Goal: Information Seeking & Learning: Check status

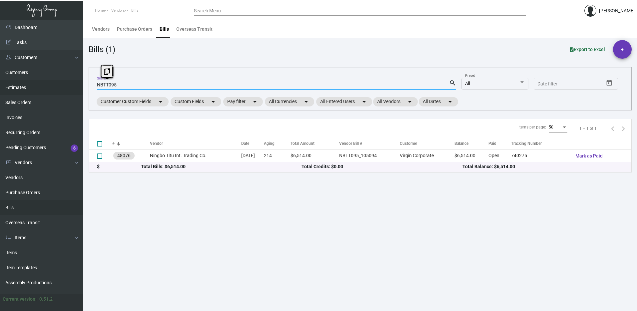
drag, startPoint x: 126, startPoint y: 83, endPoint x: 49, endPoint y: 94, distance: 78.1
click at [49, 94] on div "Dashboard Dashboard Tasks Customers Customers Estimates Sales Orders Invoices R…" at bounding box center [318, 165] width 637 height 291
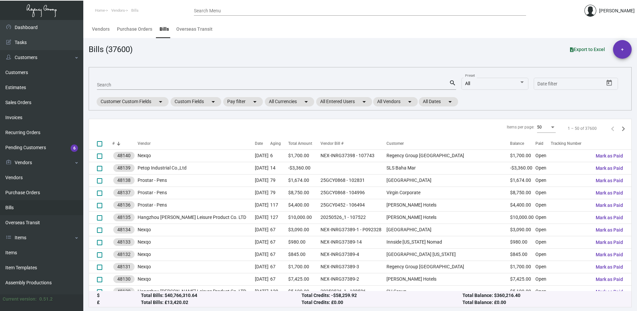
click at [255, 7] on div "Search Menu" at bounding box center [360, 10] width 332 height 10
click at [256, 9] on input "Search Menu" at bounding box center [360, 10] width 332 height 5
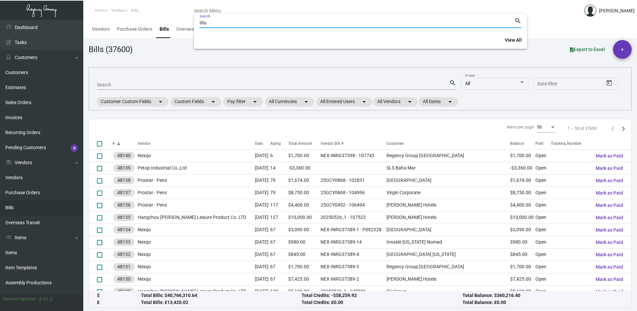
type input "titu"
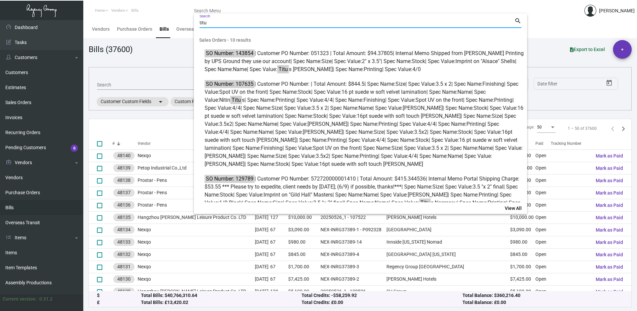
click at [134, 80] on div at bounding box center [318, 155] width 637 height 311
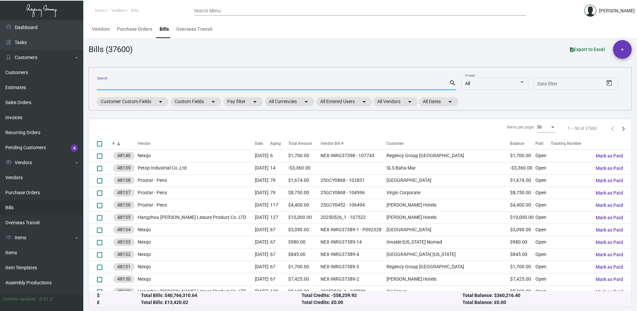
click at [122, 86] on input "Search" at bounding box center [273, 84] width 352 height 5
type input "titu"
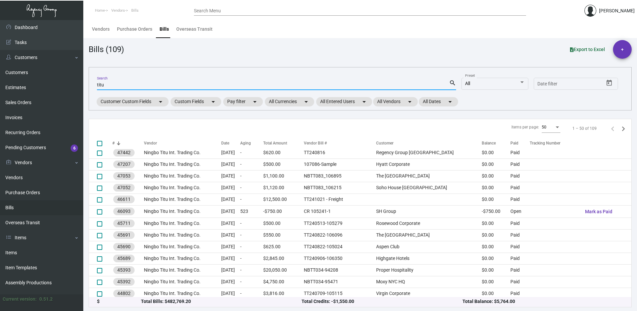
scroll to position [4, 0]
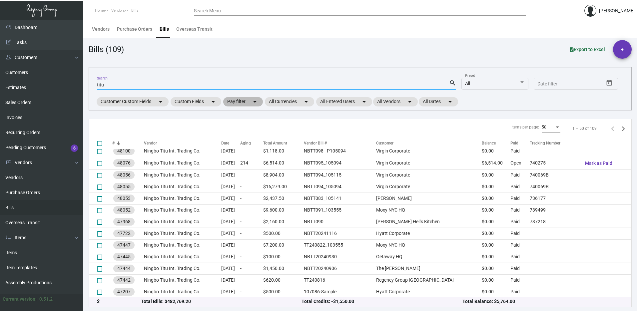
click at [246, 101] on mat-chip "Pay filter arrow_drop_down" at bounding box center [243, 101] width 40 height 9
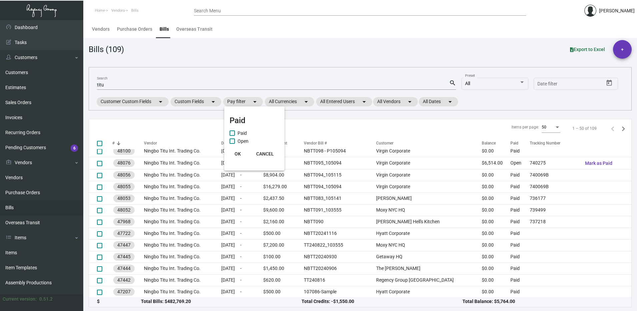
click at [235, 140] on span at bounding box center [232, 140] width 5 height 5
click at [232, 144] on input "Open" at bounding box center [232, 144] width 0 height 0
checkbox input "true"
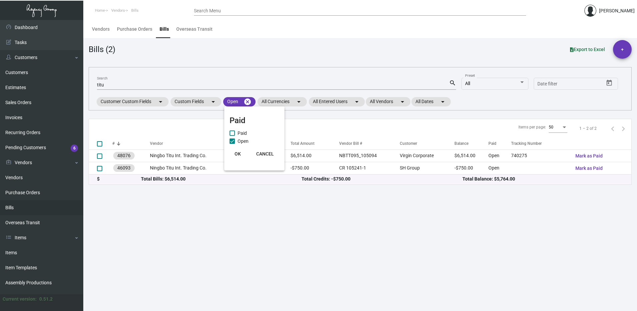
click at [431, 238] on div at bounding box center [318, 155] width 637 height 311
click at [251, 101] on mat-icon "cancel" at bounding box center [248, 102] width 8 height 8
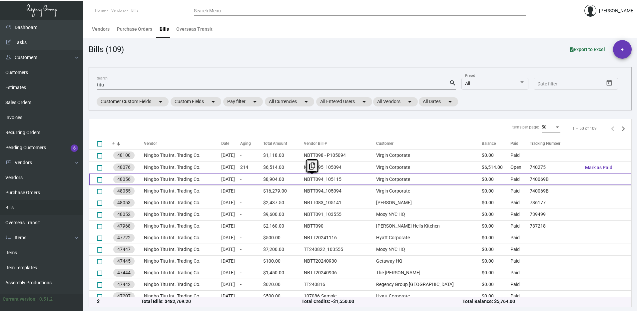
drag, startPoint x: 332, startPoint y: 177, endPoint x: 307, endPoint y: 178, distance: 25.4
click at [307, 178] on tr "48056 Ningbo Titu Int. Trading Co. [DATE] - $8,904.00 NBTT094_105115 Virgin Cor…" at bounding box center [360, 179] width 543 height 12
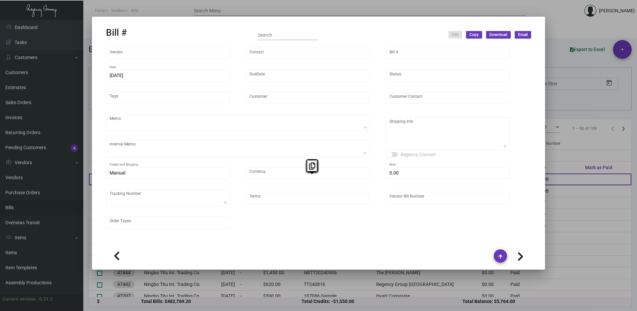
type input "Ningbo Titu Int. Trading Co."
type input "Skipper -"
type input "48056"
type input "[DATE]"
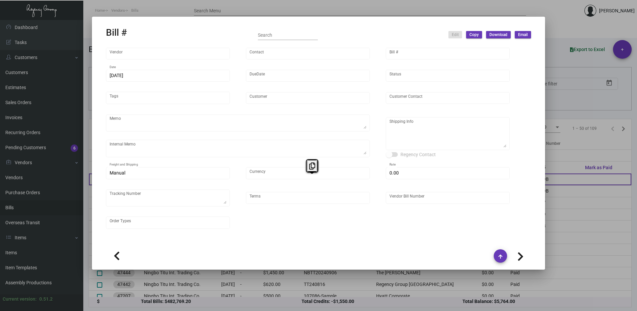
type input "Virgin Corporate"
type input "[PERSON_NAME]"
type textarea "Please ship by boat to our NJ warehouse."
type textarea "Virgin Corporate - [PERSON_NAME] [STREET_ADDRESS][PERSON_NAME]"
type input "United States Dollar $"
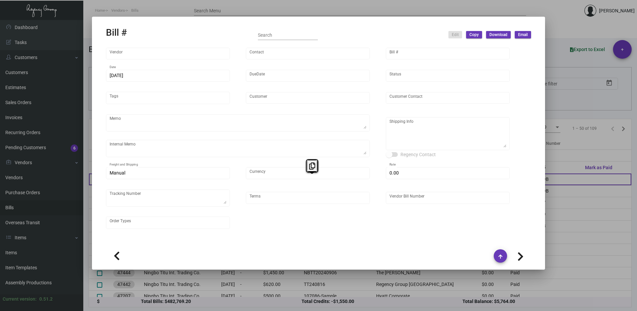
type input "$ 0.00"
type textarea "740069B"
type input "Net 30"
type input "NBTT094_105115"
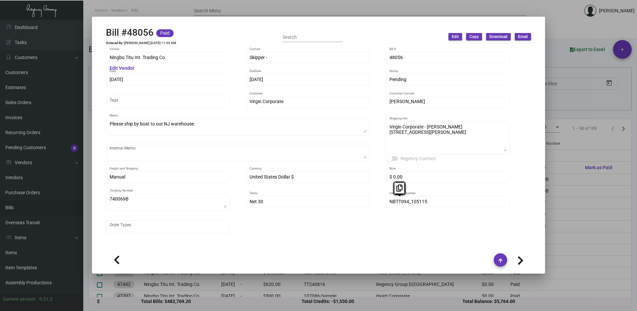
click at [548, 36] on div at bounding box center [318, 155] width 637 height 311
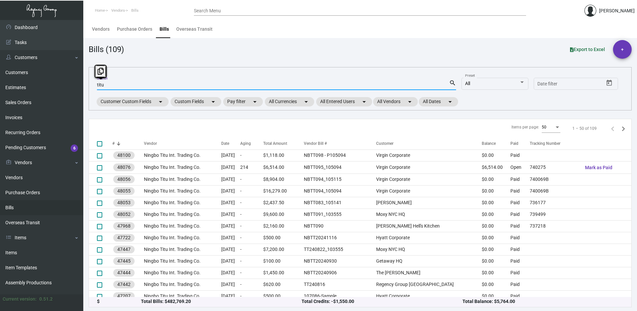
drag, startPoint x: 138, startPoint y: 84, endPoint x: 84, endPoint y: 85, distance: 54.0
click at [84, 85] on main "Vendors Purchase Orders Bills Overseas Transit Bills (109) Export to Excel + ti…" at bounding box center [360, 165] width 554 height 291
paste input "NBTT094"
type input "NBTT094"
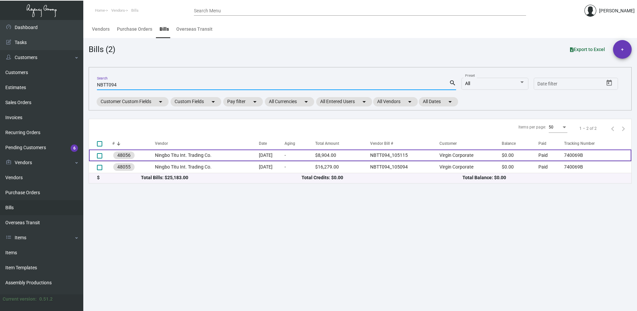
click at [547, 155] on td "Paid" at bounding box center [552, 155] width 26 height 12
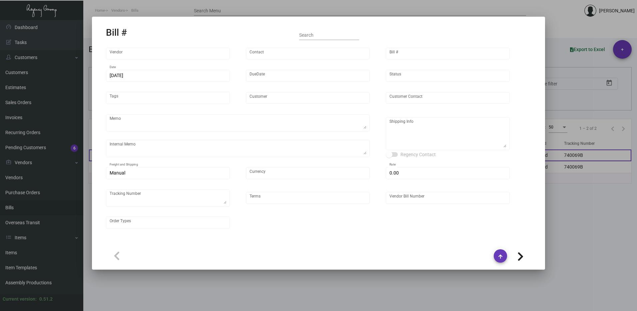
type input "Ningbo Titu Int. Trading Co."
type input "Skipper -"
type input "48056"
type input "[DATE]"
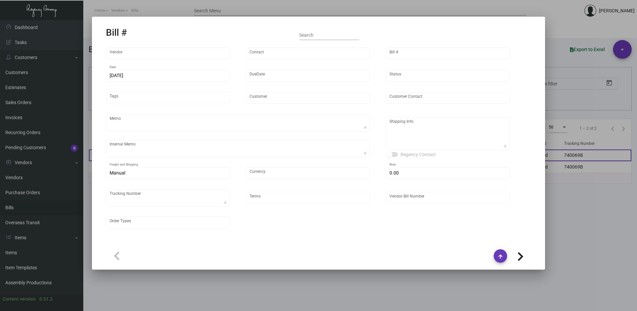
type input "Virgin Corporate"
type input "[PERSON_NAME]"
type textarea "Please ship by boat to our NJ warehouse."
type textarea "Virgin Corporate - [PERSON_NAME] [STREET_ADDRESS][PERSON_NAME]"
type input "United States Dollar $"
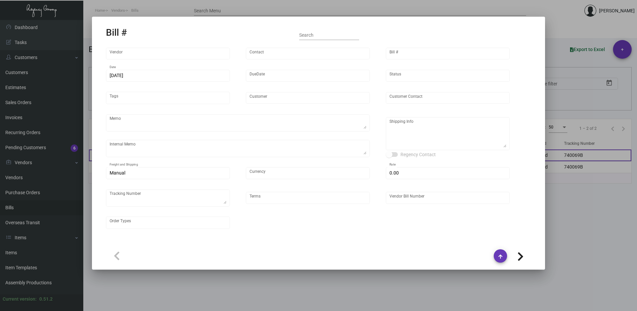
type input "$ 0.00"
type textarea "740069B"
type input "Net 30"
type input "NBTT094_105115"
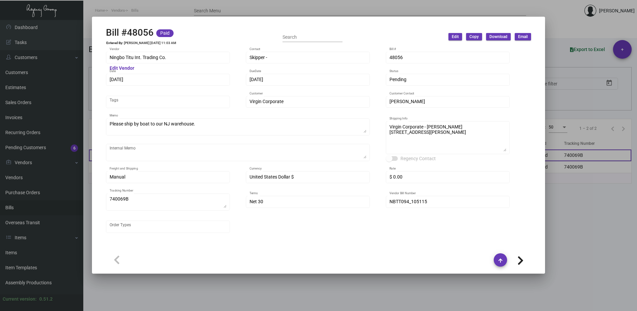
click at [606, 158] on div at bounding box center [318, 155] width 637 height 311
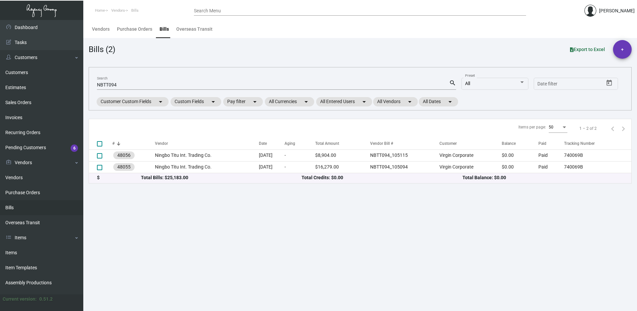
drag, startPoint x: 548, startPoint y: 155, endPoint x: 503, endPoint y: 194, distance: 60.0
click at [503, 194] on main "Vendors Purchase Orders Bills Overseas Transit Bills (2) Export to Excel + NBTT…" at bounding box center [360, 165] width 554 height 291
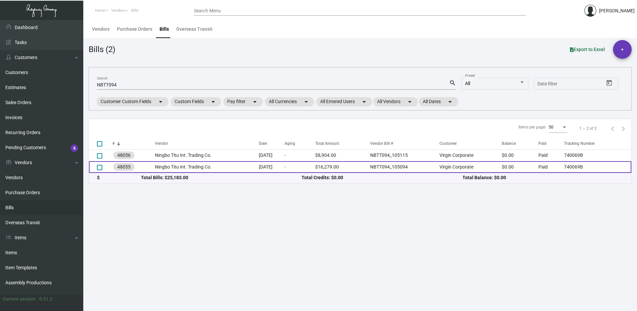
click at [544, 166] on td "Paid" at bounding box center [552, 167] width 26 height 12
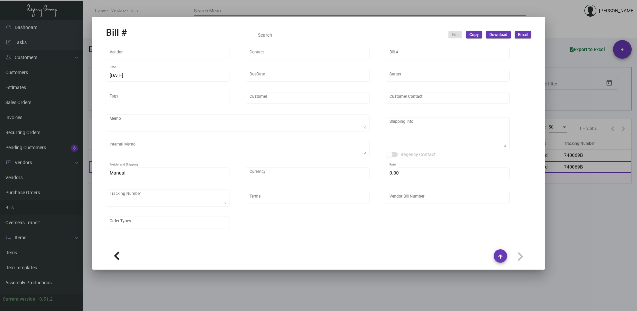
type input "Ningbo Titu Int. Trading Co."
type input "Skipper -"
type input "48055"
type input "[DATE]"
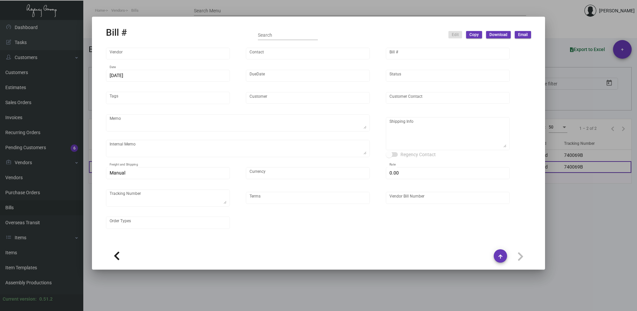
type input "Virgin Corporate"
type input "[PERSON_NAME]"
type textarea "Please process this order after all the samples have been approved. Shipping: b…"
type textarea "Virgin Corporate - [PERSON_NAME] [STREET_ADDRESS][PERSON_NAME]"
type input "United States Dollar $"
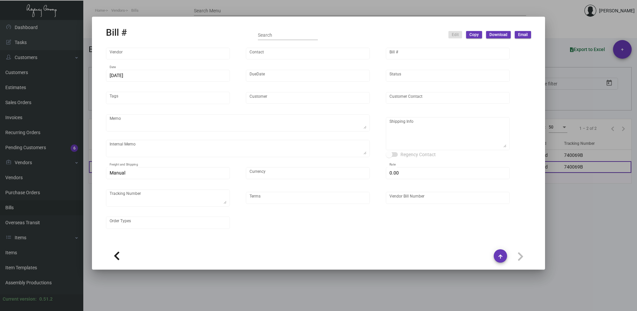
type input "$ 0.00"
type textarea "740069B"
type input "Net 30"
type input "NBTT094_105094"
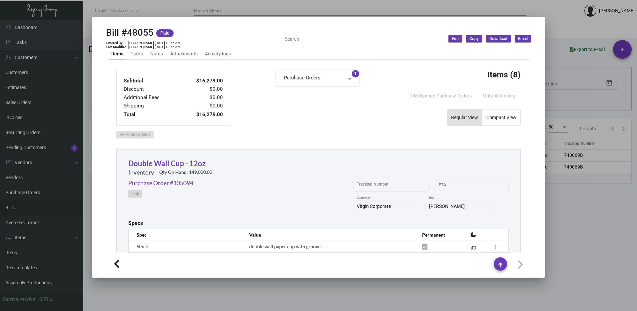
scroll to position [168, 0]
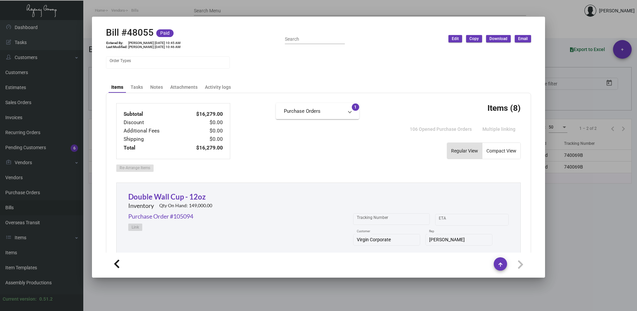
click at [319, 116] on mat-expansion-panel-header "Purchase Orders" at bounding box center [317, 111] width 83 height 16
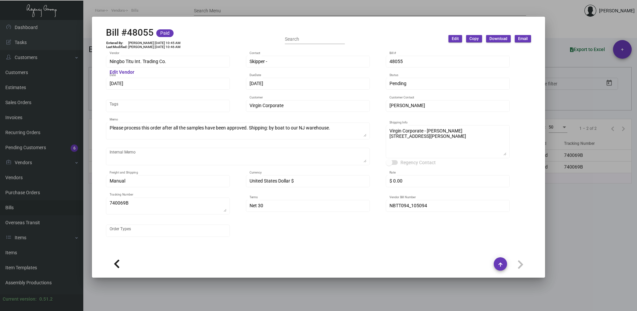
scroll to position [133, 0]
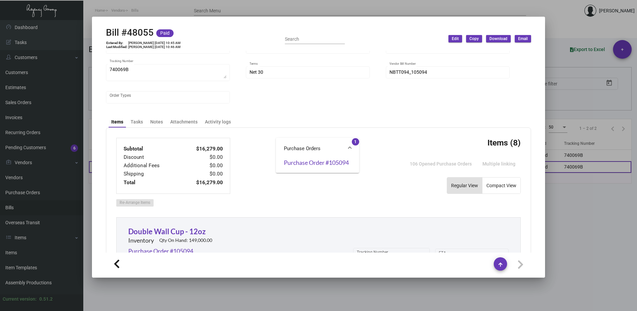
click at [585, 172] on div at bounding box center [318, 155] width 637 height 311
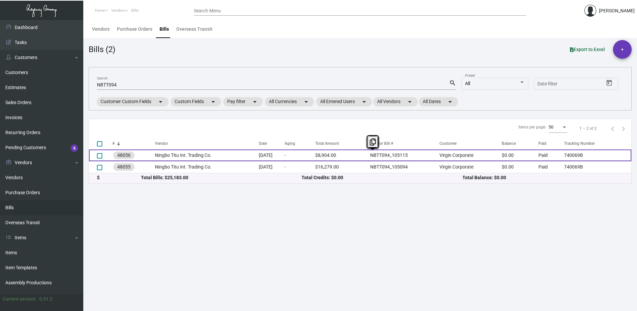
drag, startPoint x: 377, startPoint y: 154, endPoint x: 400, endPoint y: 154, distance: 23.3
click at [400, 154] on tr "48056 Ningbo Titu Int. Trading Co. [DATE] - $8,904.00 NBTT094_105115 Virgin Cor…" at bounding box center [360, 155] width 543 height 12
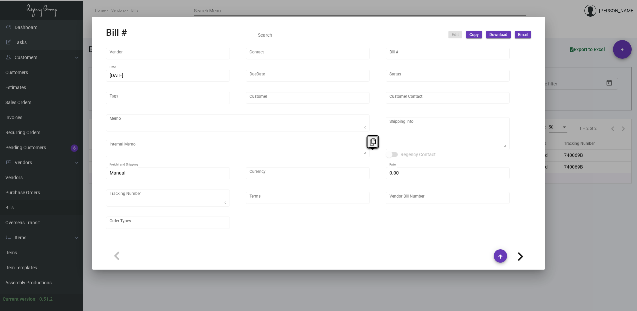
type input "Ningbo Titu Int. Trading Co."
type input "Skipper -"
type input "48056"
type input "[DATE]"
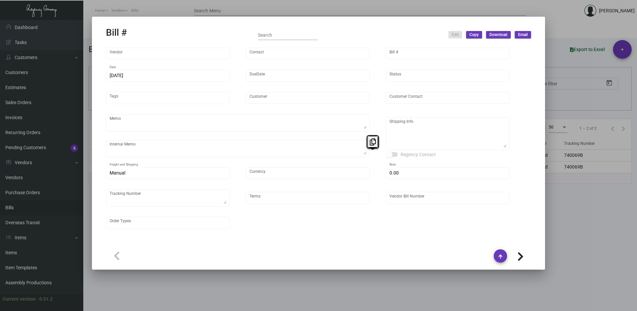
type input "Virgin Corporate"
type input "[PERSON_NAME]"
type textarea "Please ship by boat to our NJ warehouse."
type textarea "Virgin Corporate - [PERSON_NAME] [STREET_ADDRESS][PERSON_NAME]"
type input "United States Dollar $"
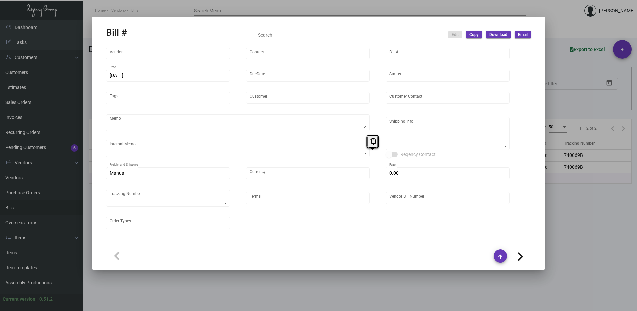
type input "$ 0.00"
type textarea "740069B"
type input "Net 30"
type input "NBTT094_105115"
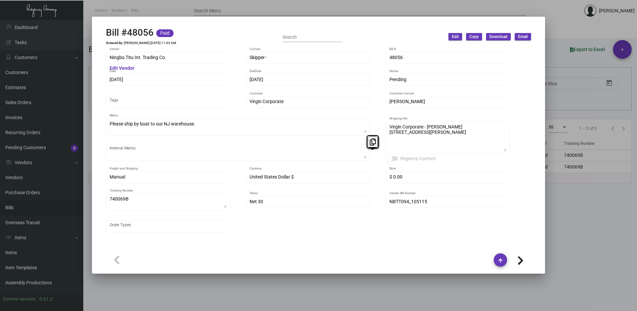
click at [584, 228] on div at bounding box center [318, 155] width 637 height 311
